Goal: Transaction & Acquisition: Book appointment/travel/reservation

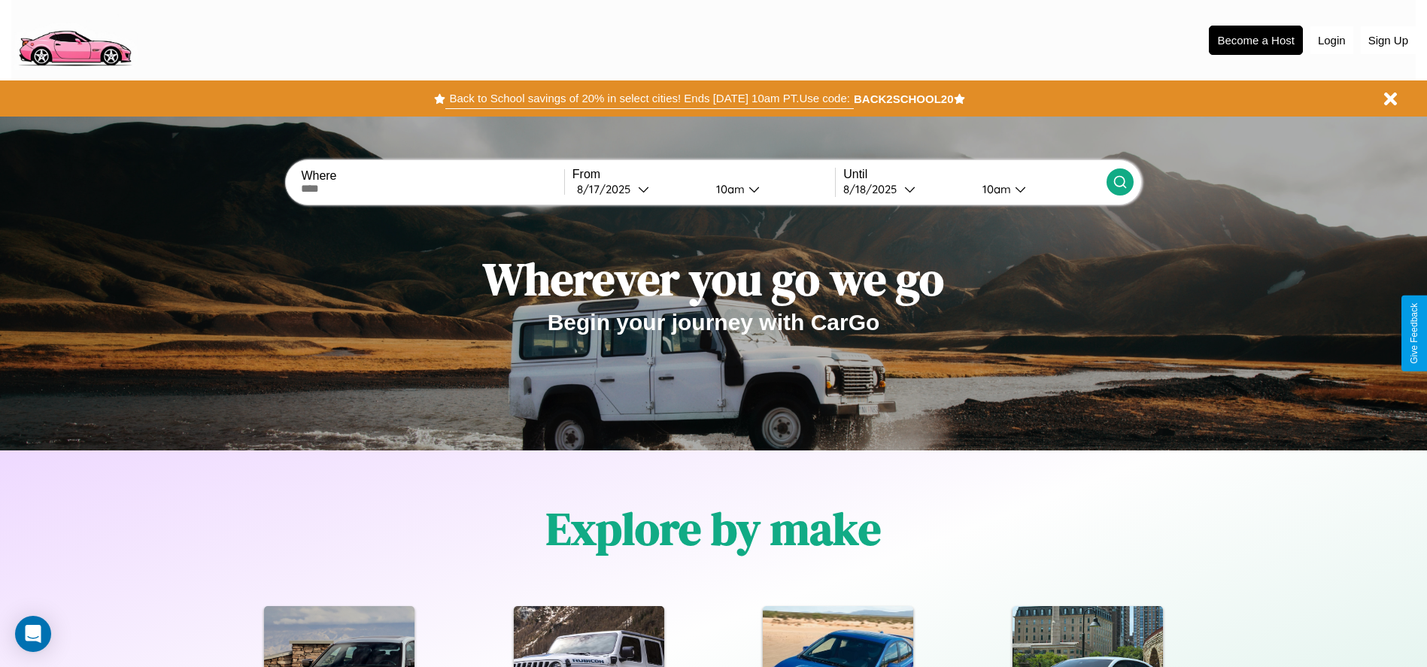
click at [649, 99] on button "Back to School savings of 20% in select cities! Ends 9/1 at 10am PT. Use code:" at bounding box center [649, 98] width 408 height 21
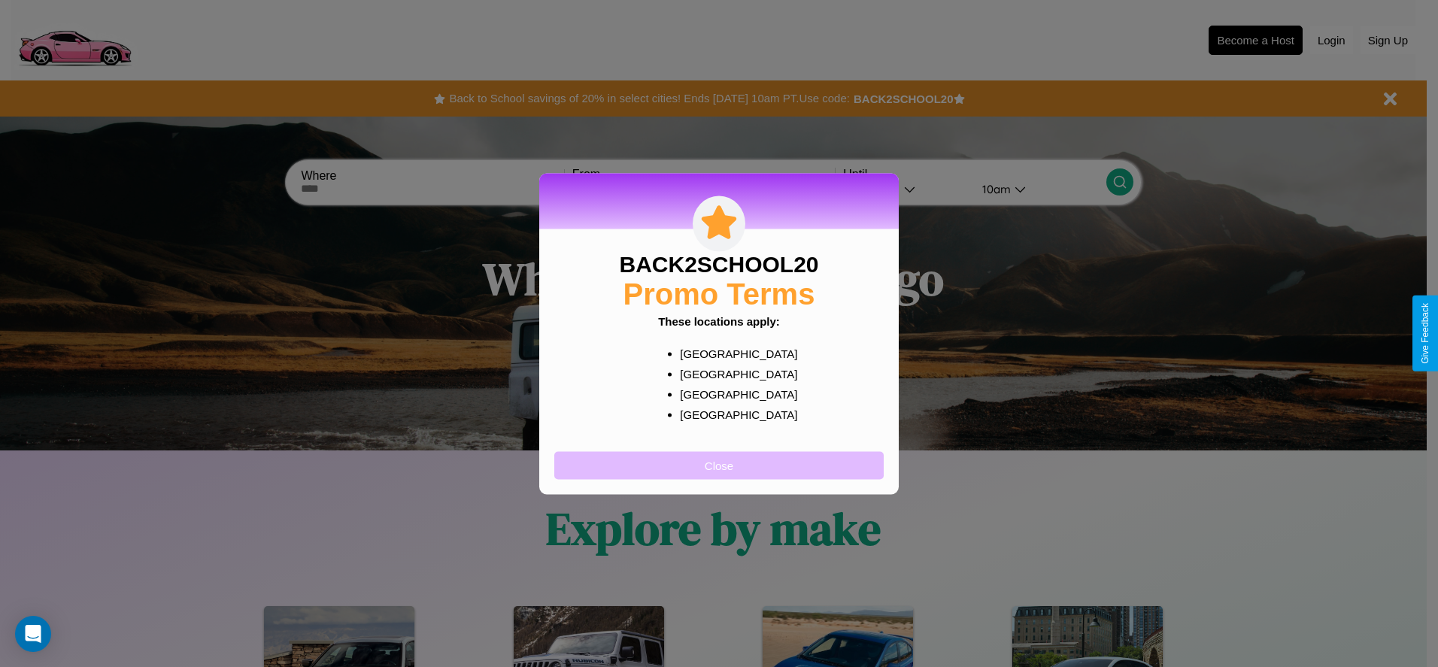
click at [719, 465] on button "Close" at bounding box center [718, 465] width 329 height 28
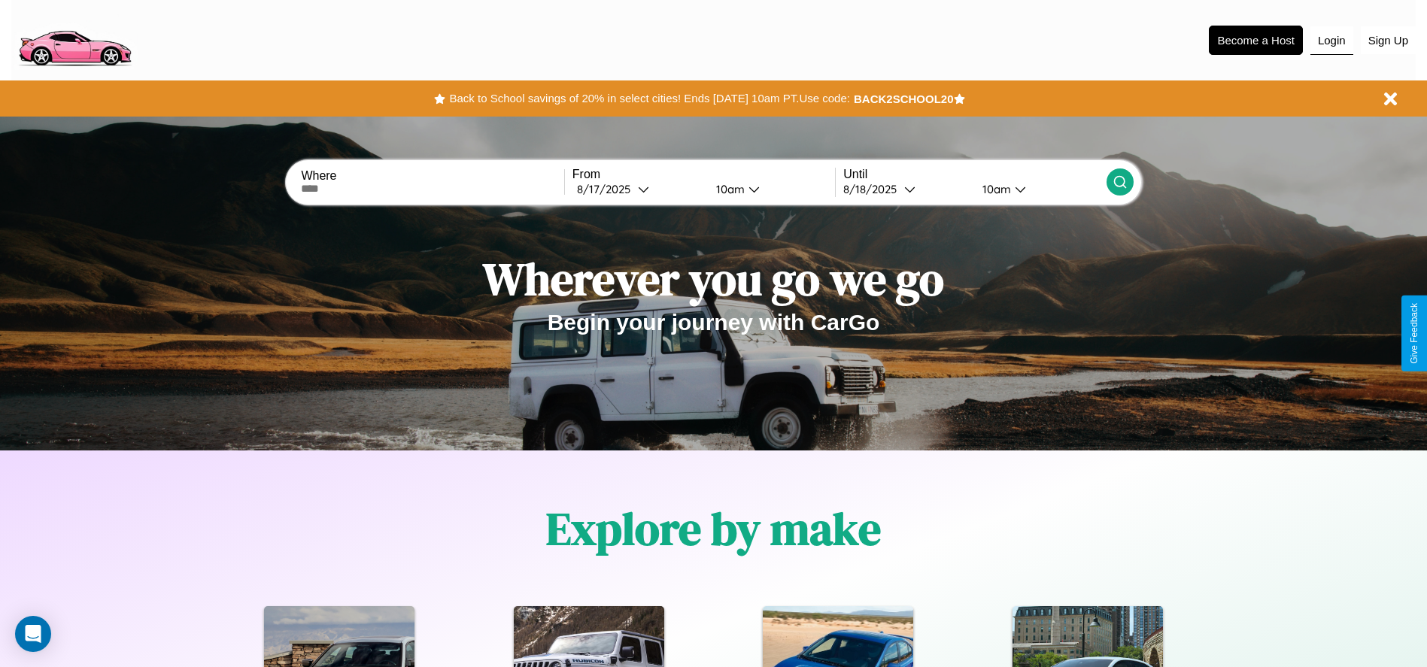
click at [1331, 40] on button "Login" at bounding box center [1331, 40] width 43 height 29
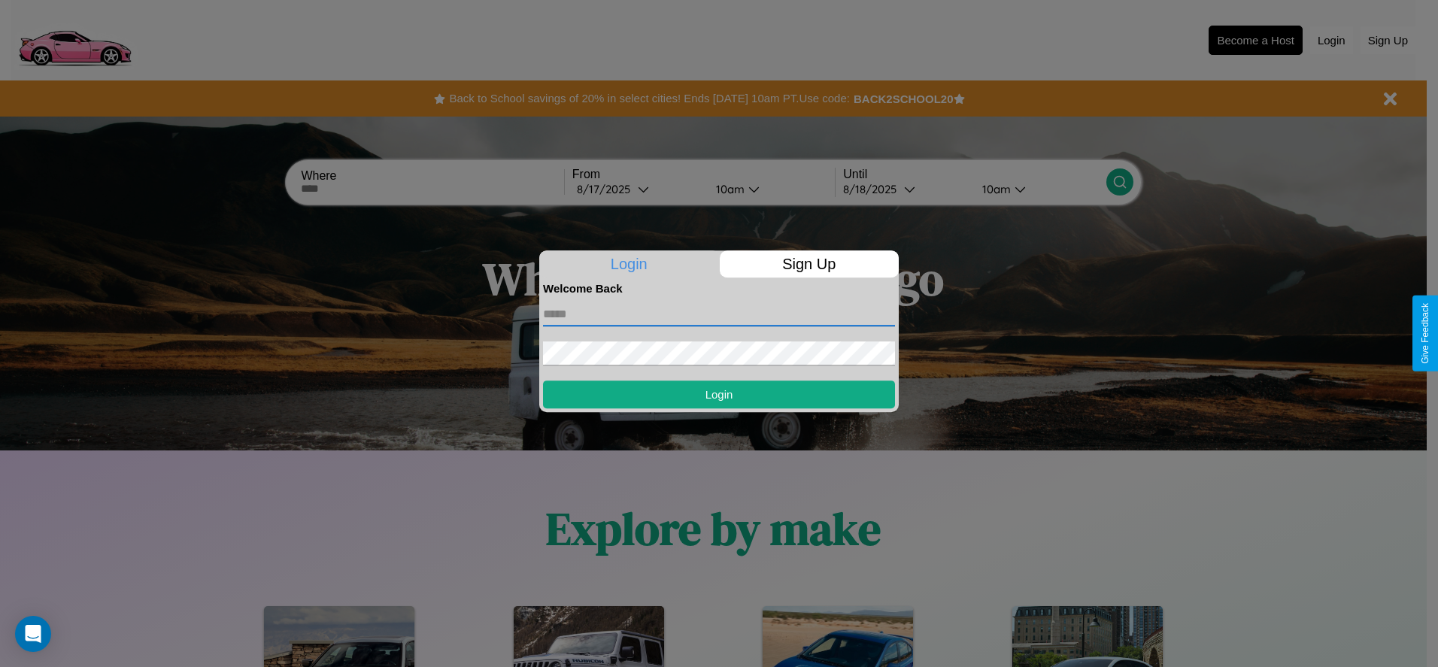
click at [719, 314] on input "text" at bounding box center [719, 314] width 352 height 24
type input "**********"
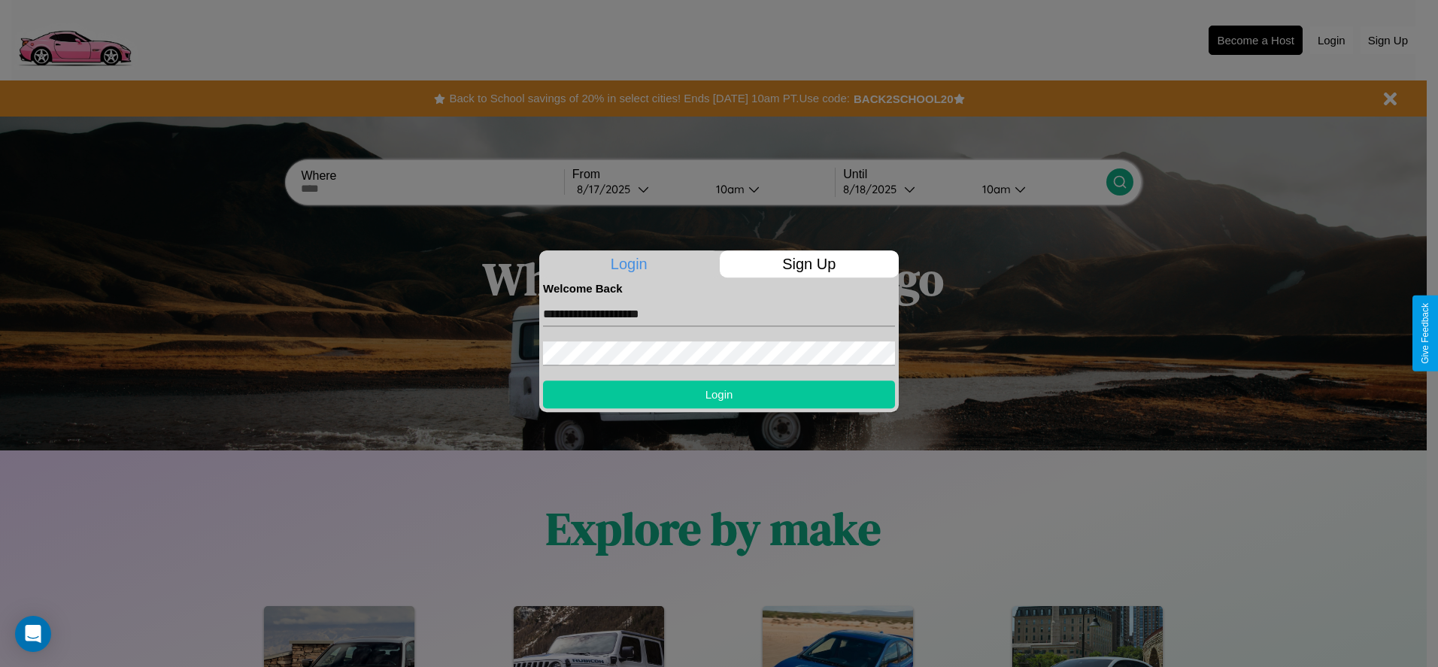
click at [719, 394] on button "Login" at bounding box center [719, 395] width 352 height 28
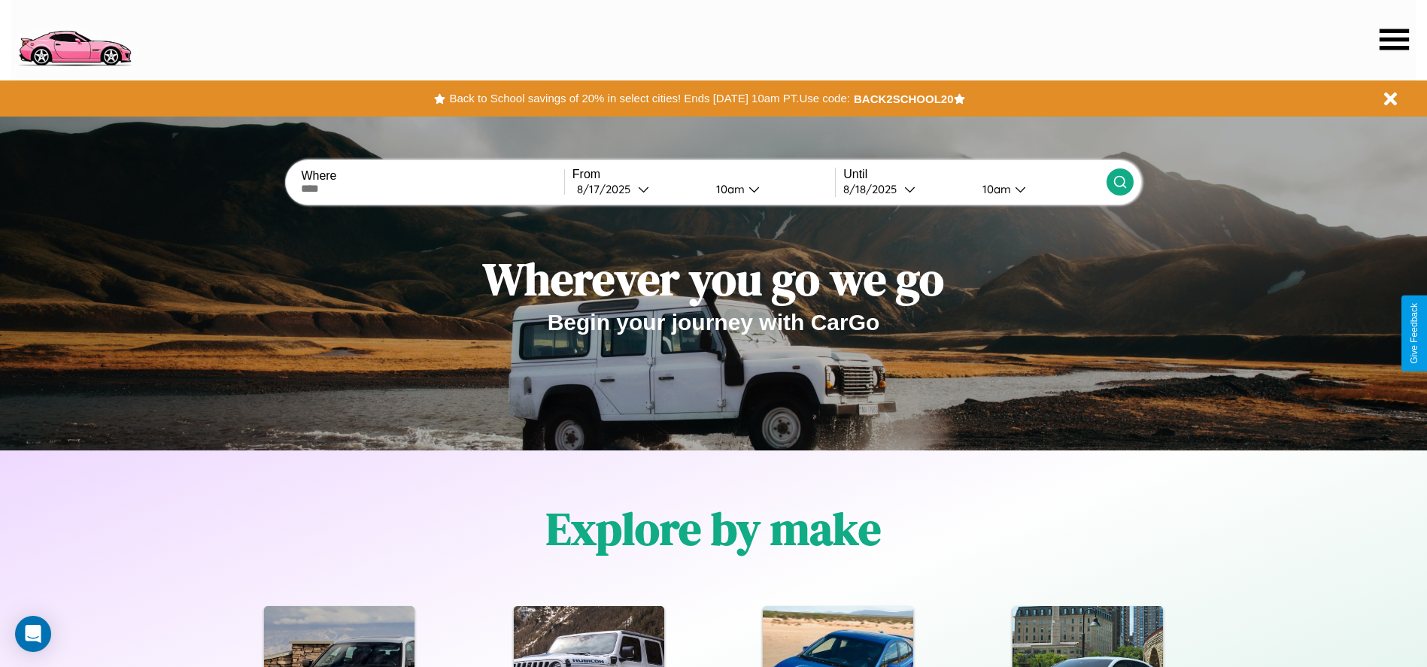
scroll to position [312, 0]
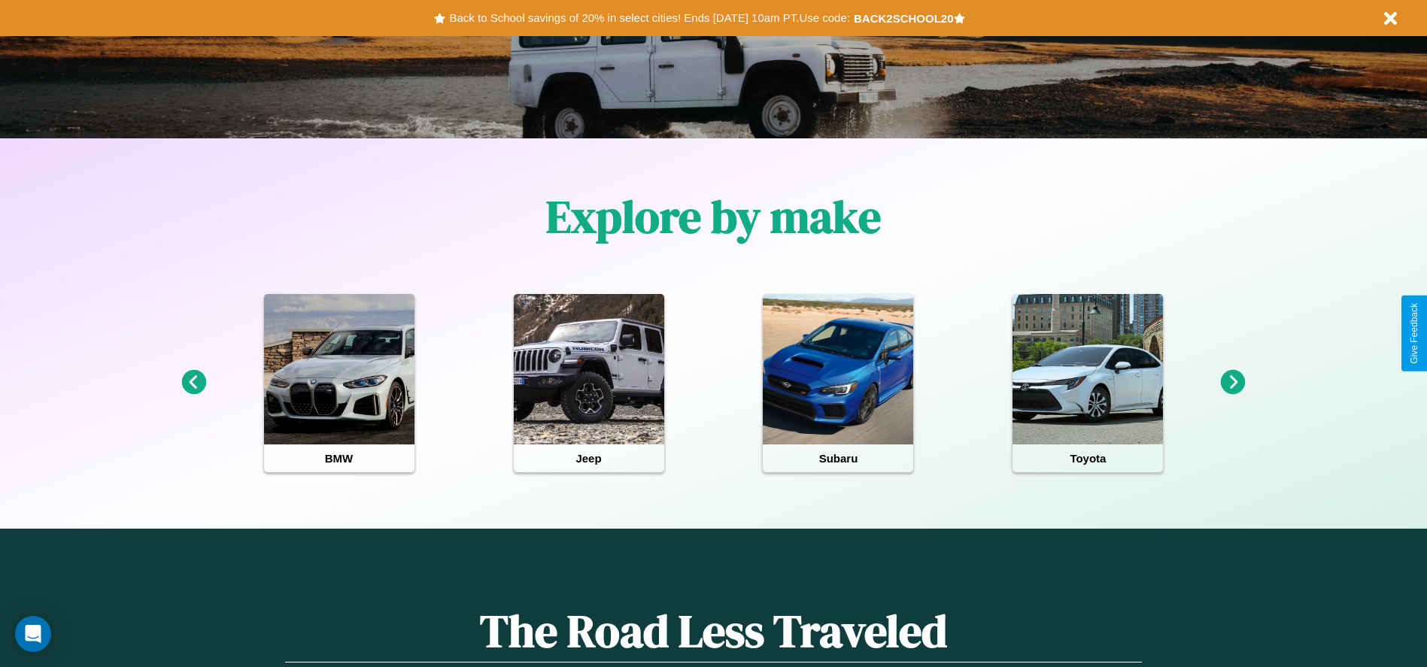
click at [193, 383] on icon at bounding box center [193, 382] width 25 height 25
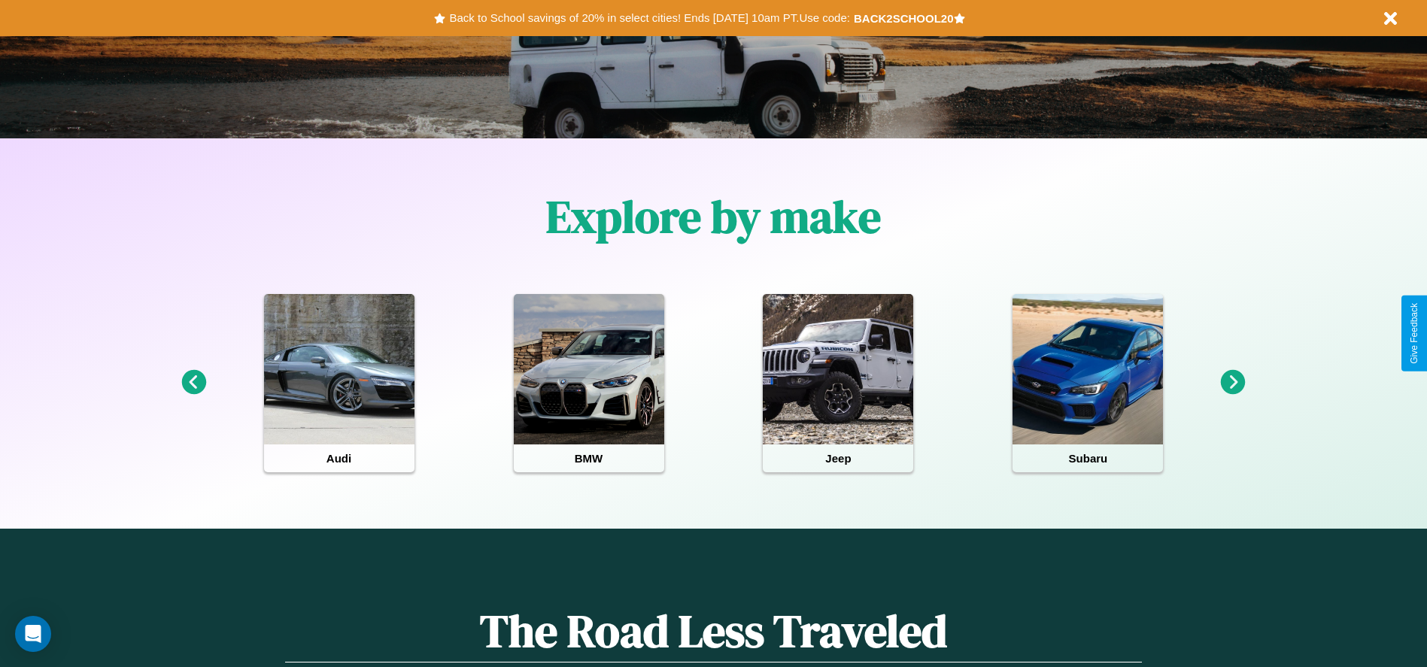
click at [193, 383] on icon at bounding box center [193, 382] width 25 height 25
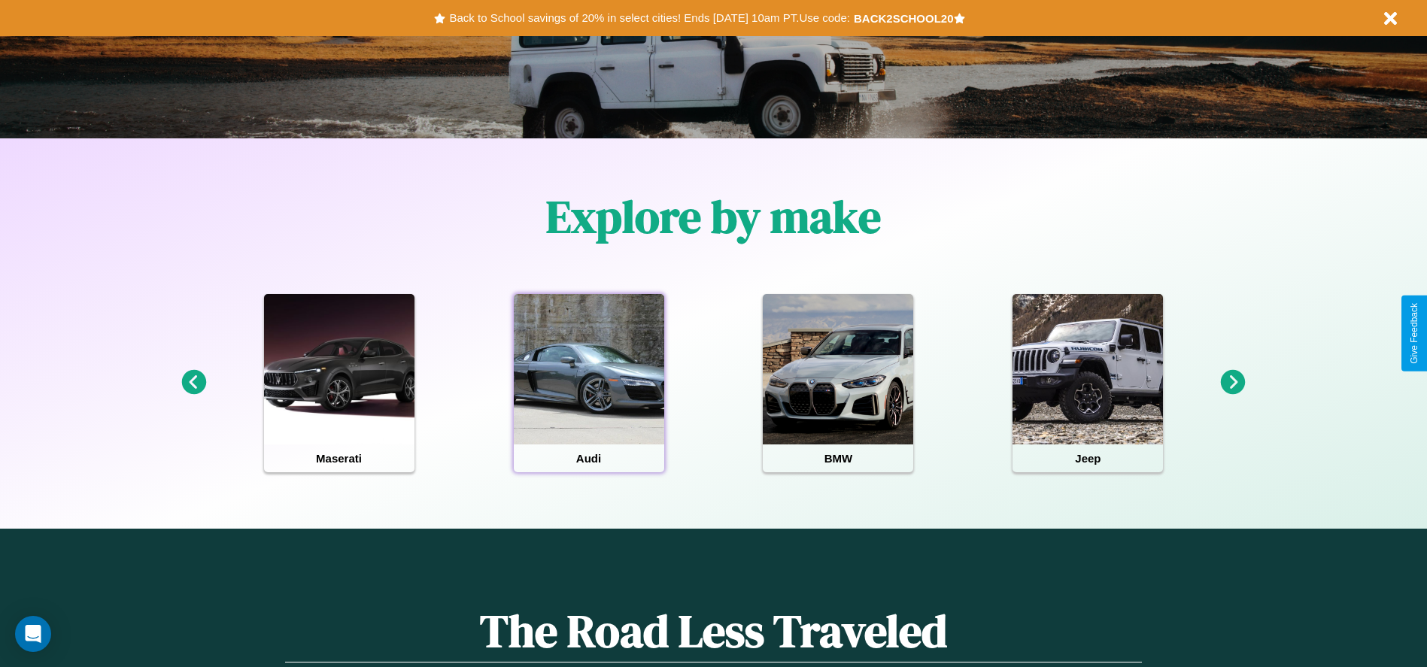
click at [588, 383] on div at bounding box center [589, 369] width 150 height 150
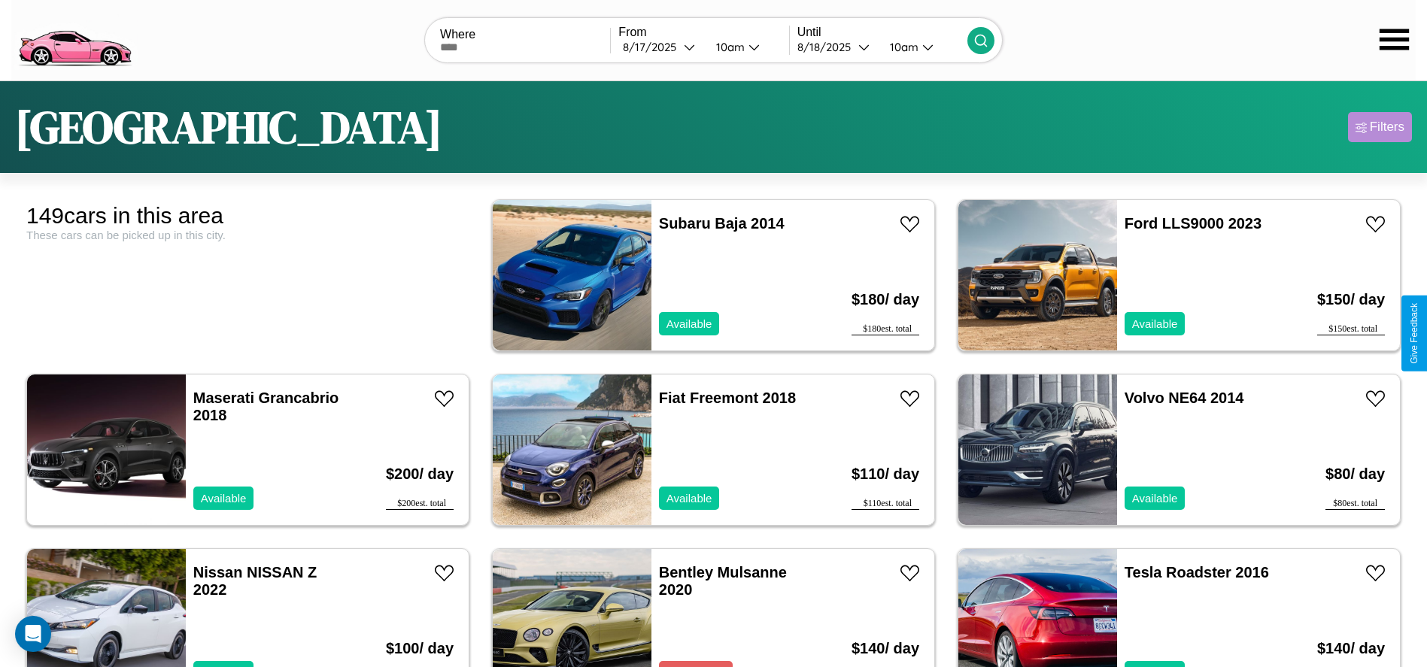
click at [1379, 127] on div "Filters" at bounding box center [1387, 127] width 35 height 15
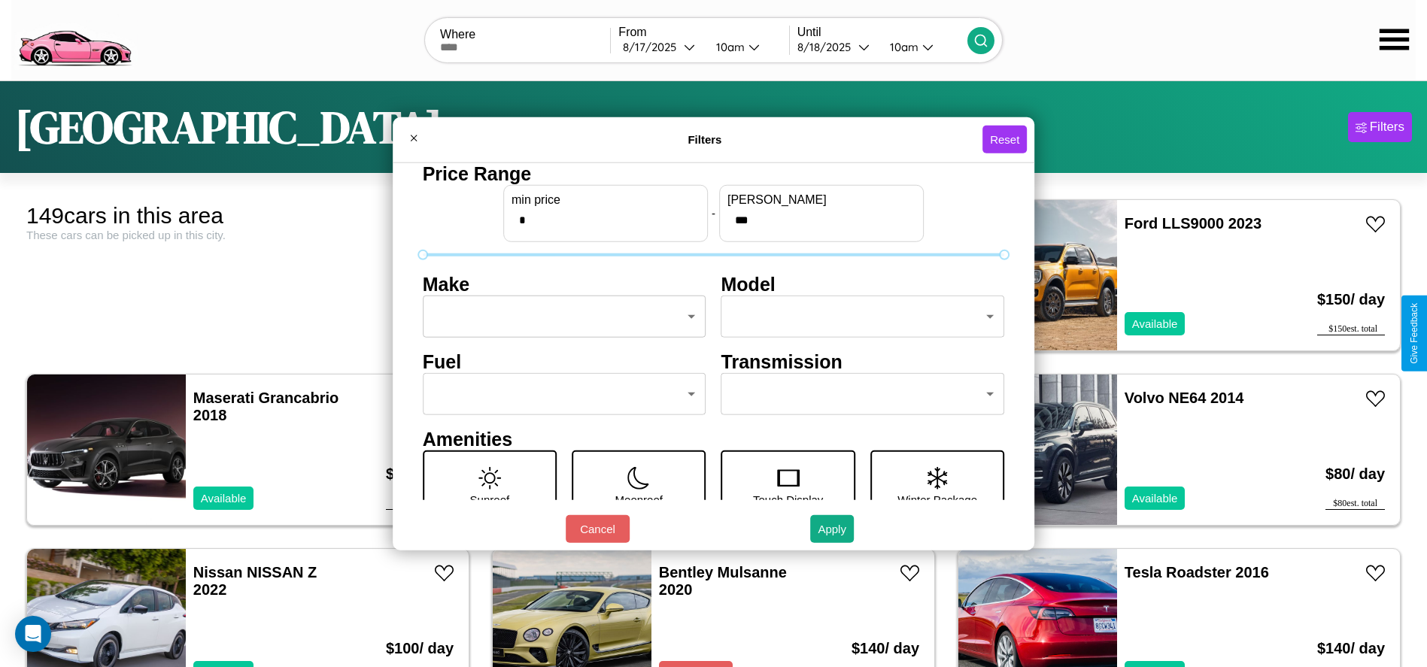
click at [560, 317] on body "CarGo Where From 8 / 17 / 2025 10am Until 8 / 18 / 2025 10am Tokyo Filters 149 …" at bounding box center [713, 380] width 1427 height 760
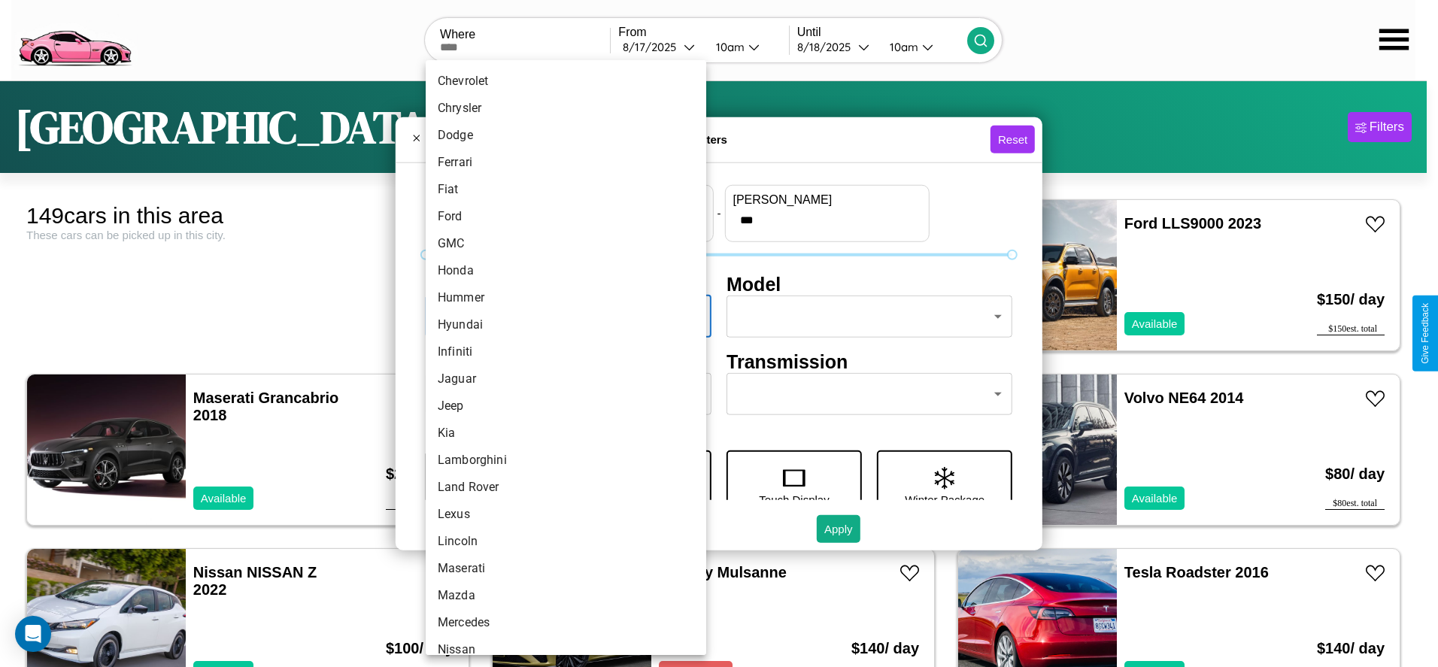
scroll to position [392, 0]
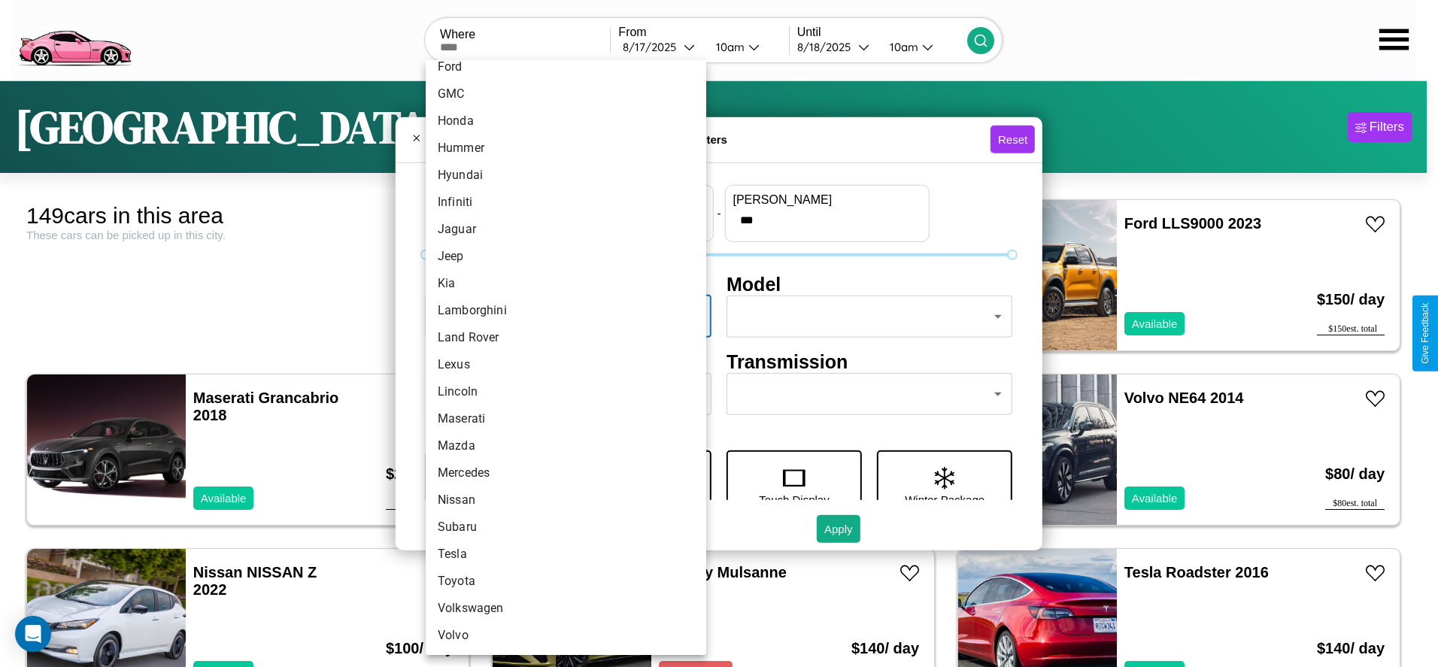
click at [560, 419] on li "Maserati" at bounding box center [566, 418] width 281 height 27
type input "********"
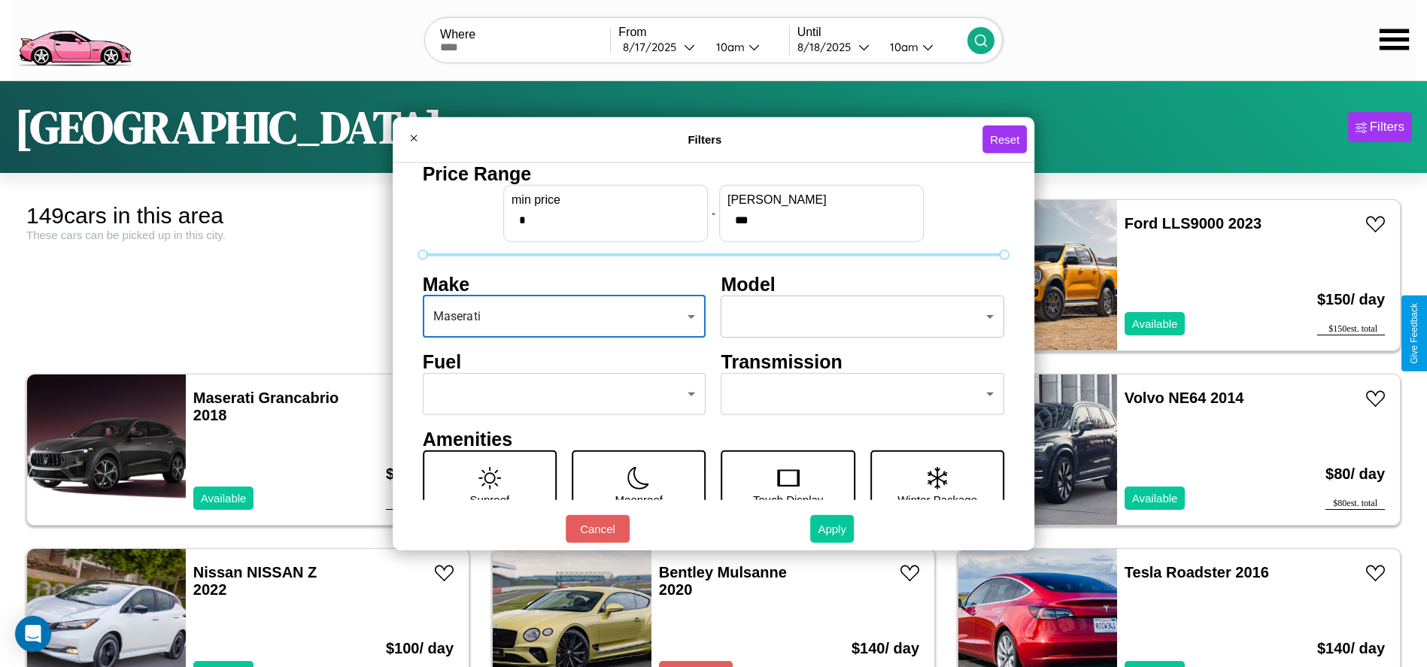
click at [833, 529] on button "Apply" at bounding box center [832, 529] width 44 height 28
